Goal: Task Accomplishment & Management: Manage account settings

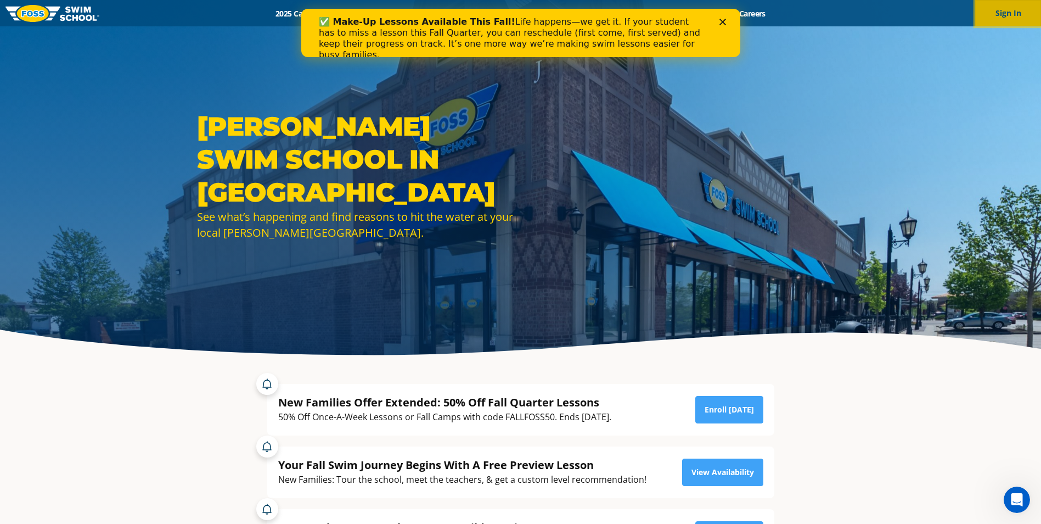
click at [998, 13] on button "Sign In" at bounding box center [1008, 13] width 66 height 26
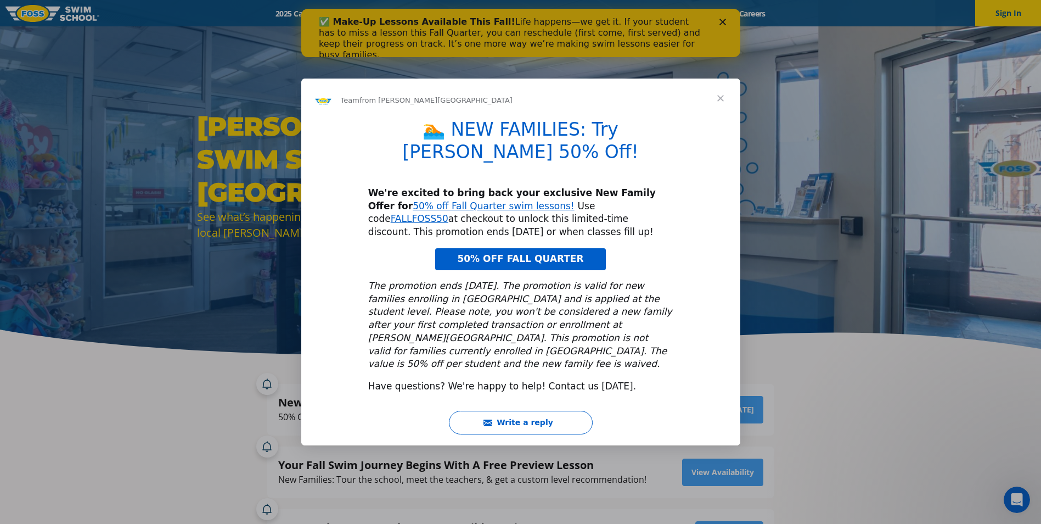
drag, startPoint x: 952, startPoint y: 55, endPoint x: 957, endPoint y: 55, distance: 5.5
click at [957, 55] on div "Intercom messenger" at bounding box center [520, 262] width 1041 height 524
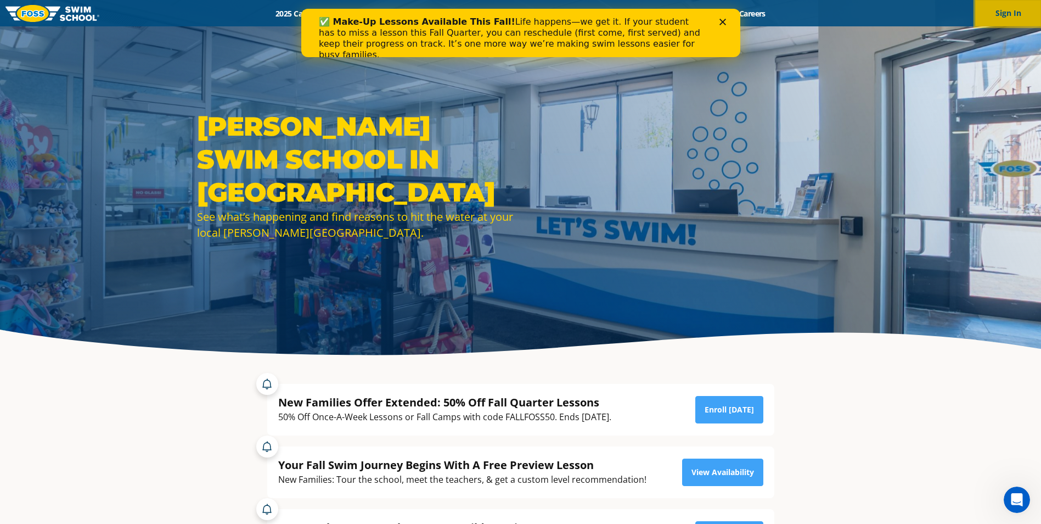
click at [1007, 16] on button "Sign In" at bounding box center [1008, 13] width 66 height 26
